Goal: Task Accomplishment & Management: Complete application form

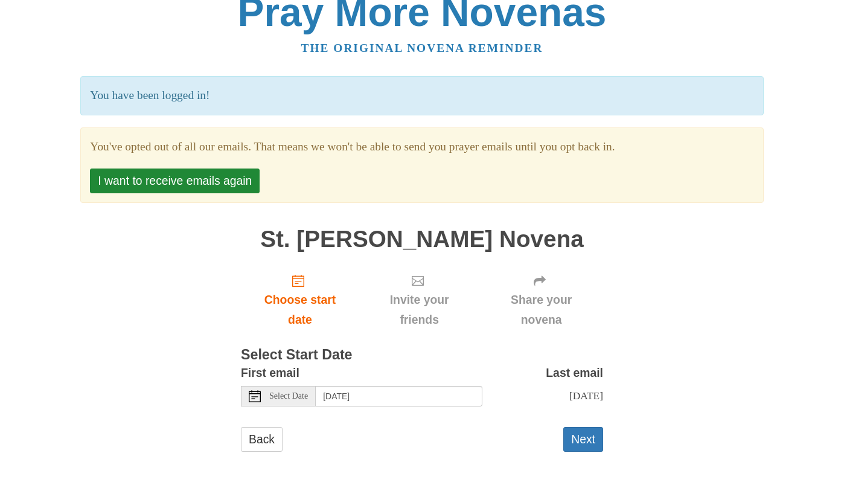
scroll to position [24, 0]
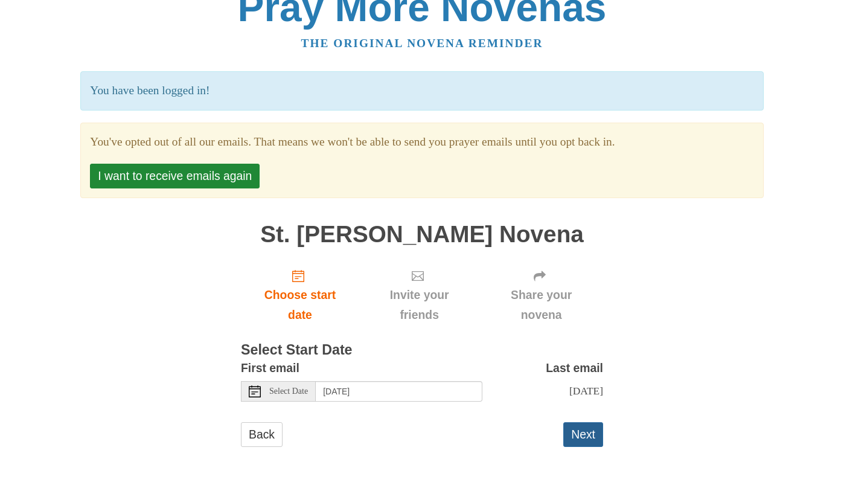
click at [580, 438] on button "Next" at bounding box center [584, 434] width 40 height 25
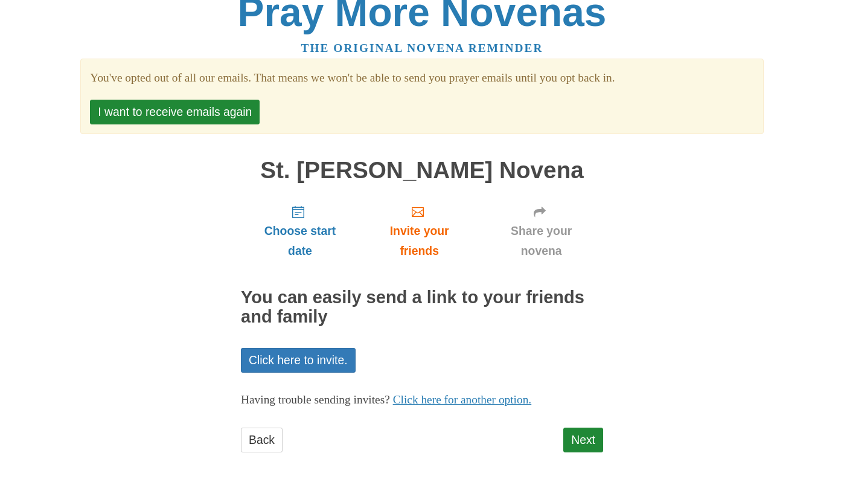
scroll to position [24, 0]
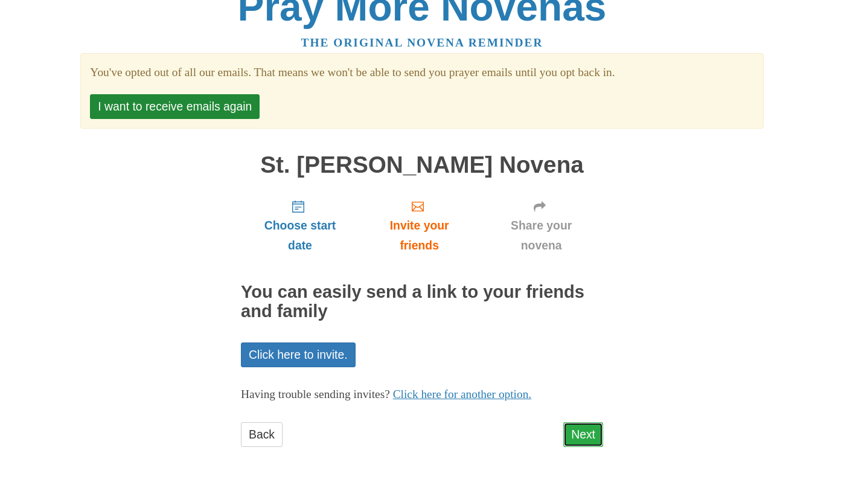
click at [593, 429] on link "Next" at bounding box center [584, 434] width 40 height 25
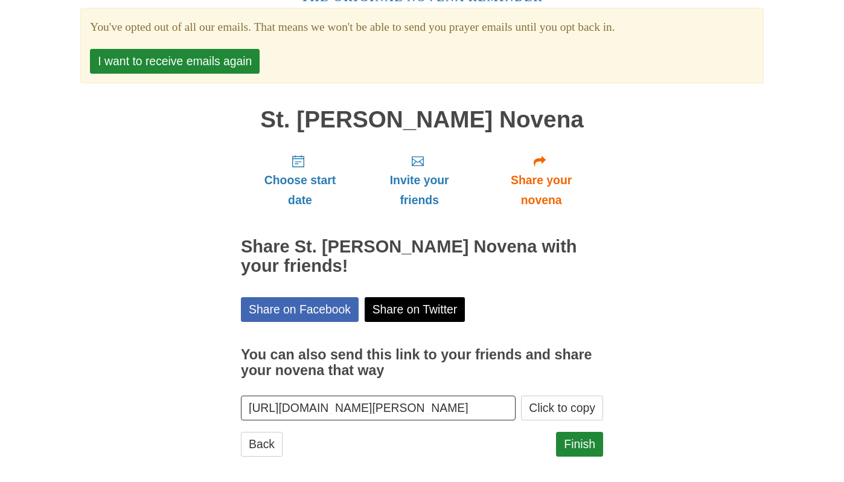
scroll to position [79, 0]
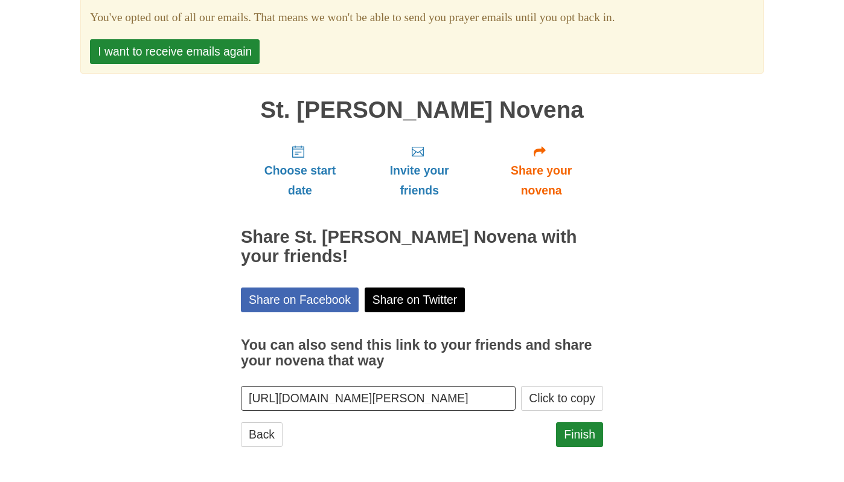
click at [377, 394] on input "[URL][DOMAIN_NAME][PERSON_NAME]" at bounding box center [378, 398] width 275 height 25
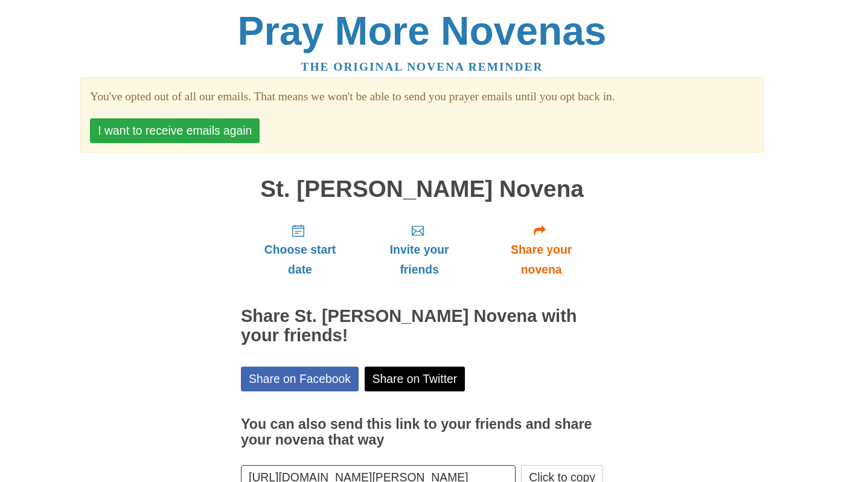
click at [243, 123] on button "I want to receive emails again" at bounding box center [175, 130] width 170 height 25
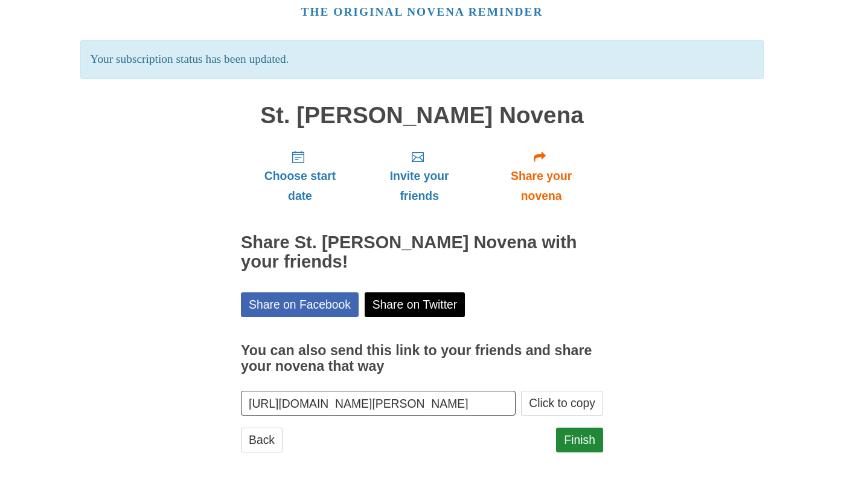
scroll to position [57, 0]
